Goal: Task Accomplishment & Management: Manage account settings

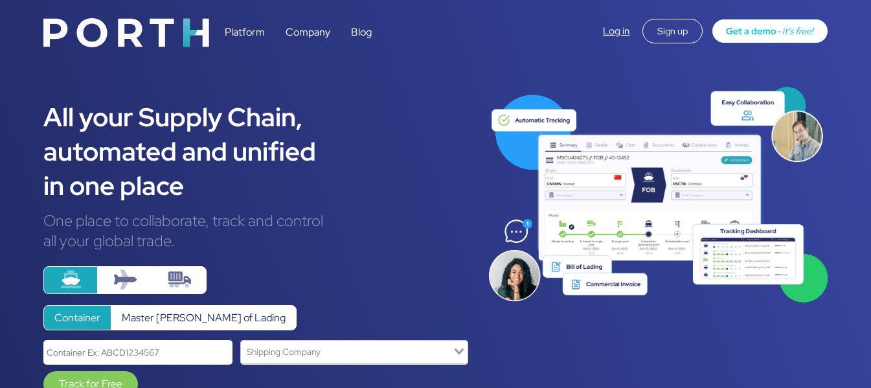
click at [609, 28] on link "Log in" at bounding box center [616, 31] width 27 height 13
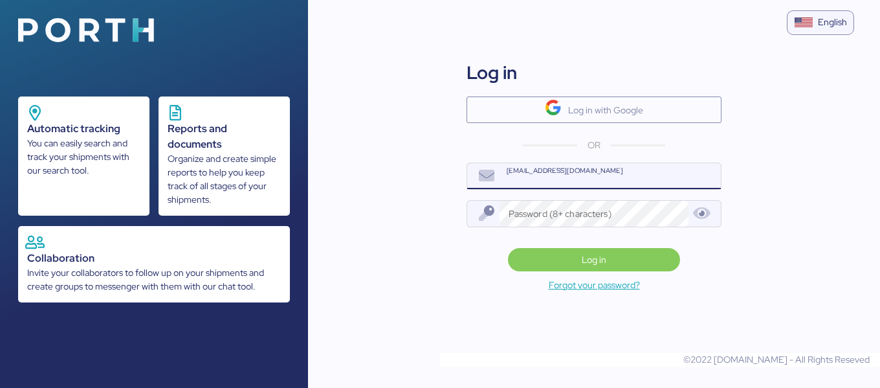
type input "[PERSON_NAME][EMAIL_ADDRESS][PERSON_NAME][DOMAIN_NAME]"
click at [192, 271] on div "Invite your collaborators to follow up on your shipments and create groups to m…" at bounding box center [154, 279] width 254 height 27
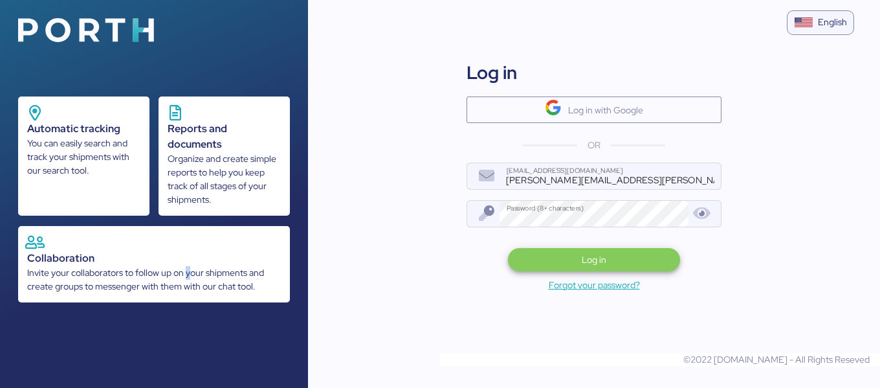
click at [548, 262] on span "Log in" at bounding box center [594, 260] width 151 height 18
